Goal: Obtain resource: Obtain resource

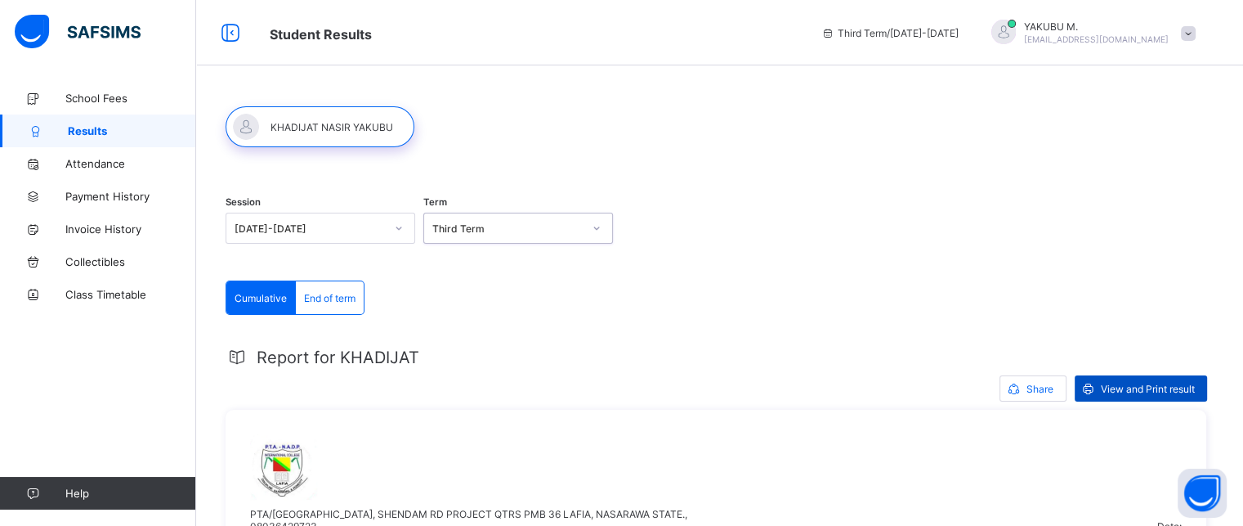
click at [1113, 390] on span "View and Print result" at bounding box center [1148, 389] width 94 height 12
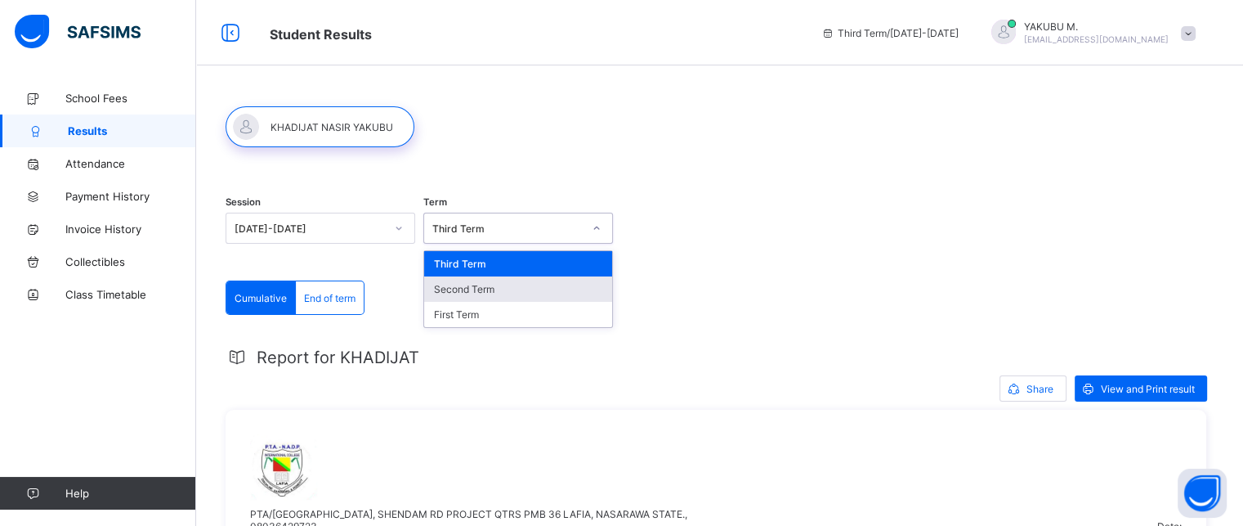
click at [462, 276] on div "Second Term" at bounding box center [518, 288] width 188 height 25
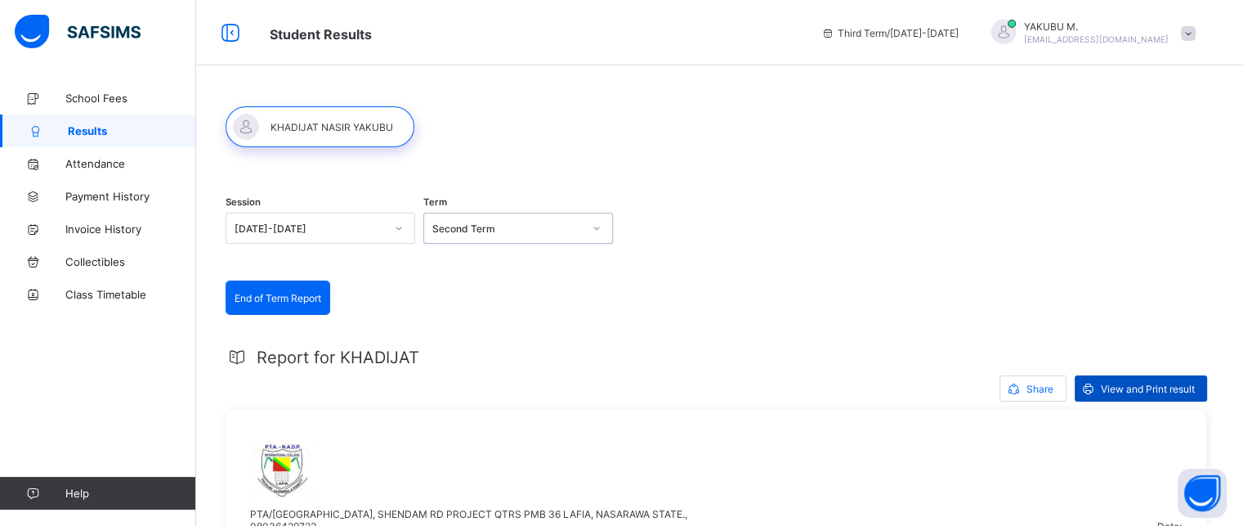
click at [1101, 383] on span "View and Print result" at bounding box center [1148, 389] width 94 height 12
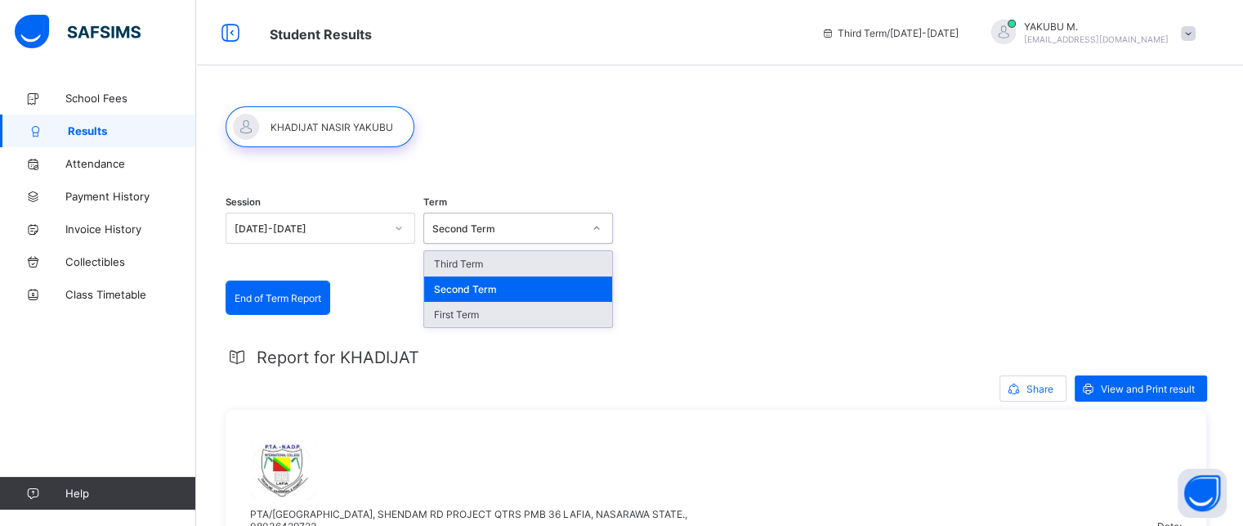
click at [457, 312] on div "First Term" at bounding box center [518, 314] width 188 height 25
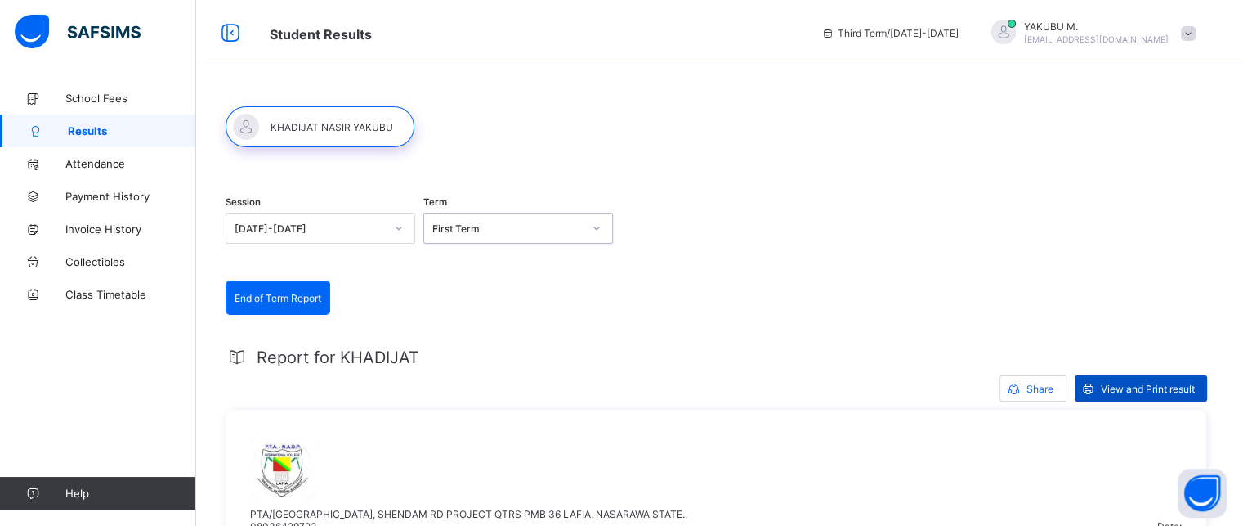
click at [1121, 380] on div "View and Print result" at bounding box center [1141, 388] width 132 height 26
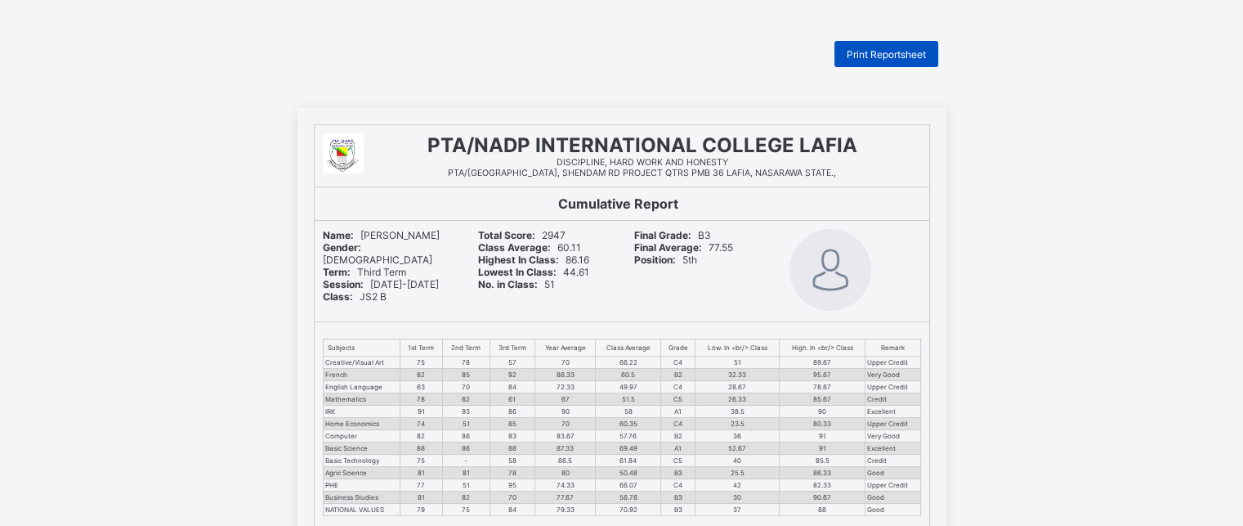
click at [897, 60] on div "Print Reportsheet" at bounding box center [886, 54] width 104 height 26
